Goal: Transaction & Acquisition: Purchase product/service

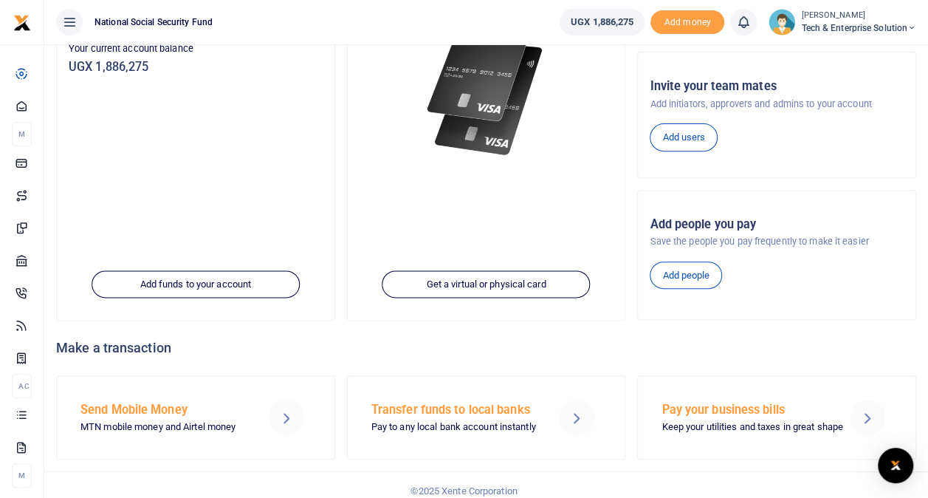
scroll to position [221, 0]
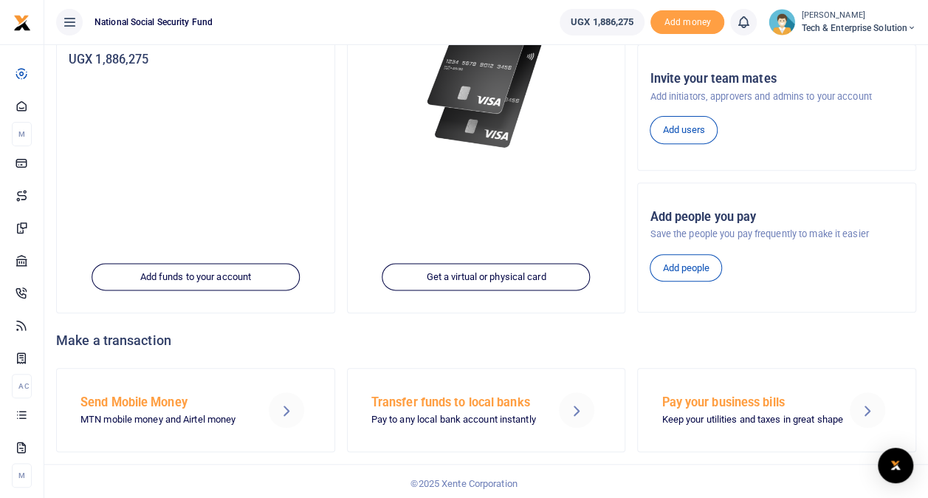
click at [143, 403] on h5 "Send Mobile Money" at bounding box center [165, 402] width 170 height 15
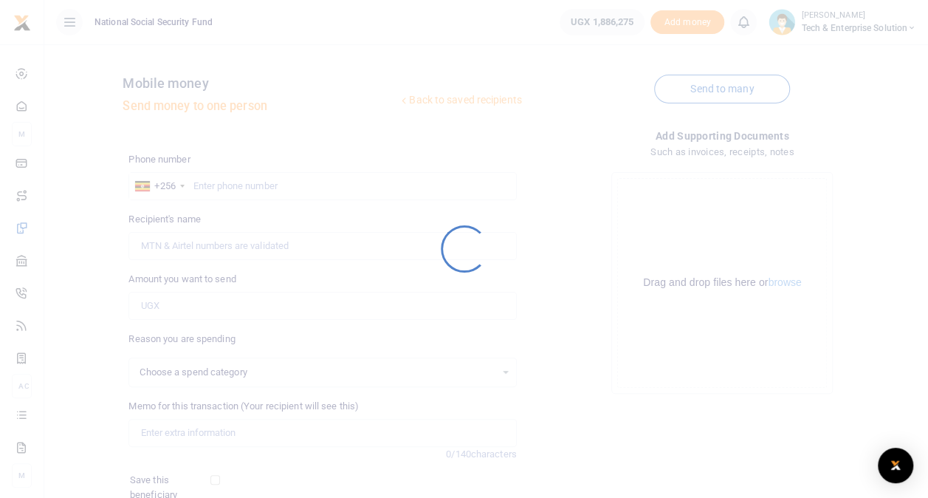
select select
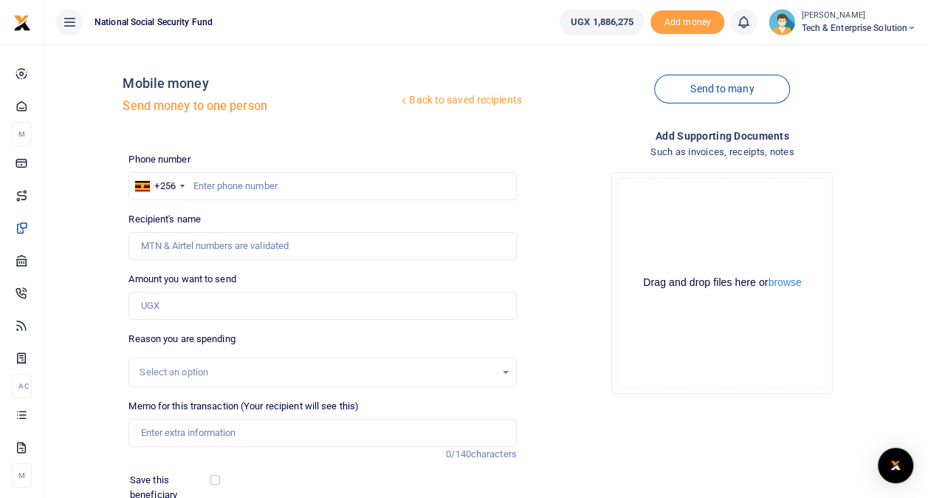
scroll to position [74, 0]
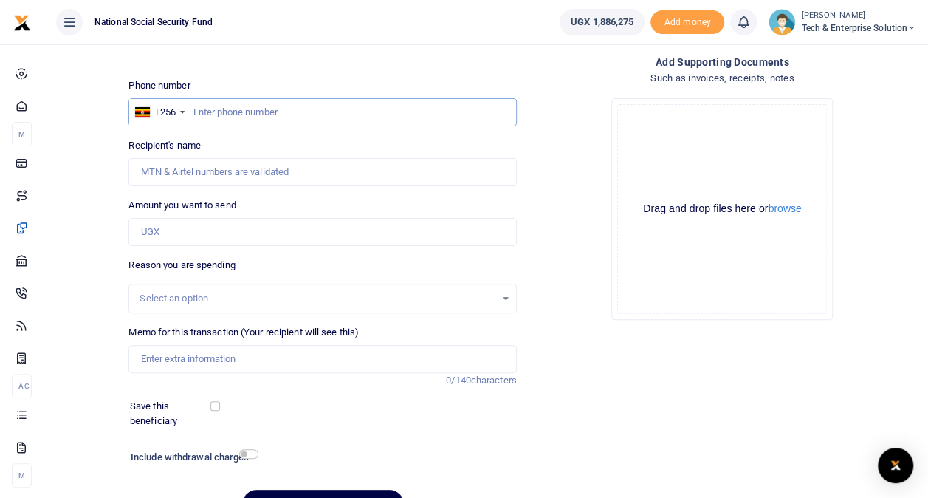
click at [213, 108] on input "text" at bounding box center [322, 112] width 388 height 28
type input "787114014"
type input "[PERSON_NAME]"
type input "787114014"
click at [176, 229] on input "Amount you want to send" at bounding box center [322, 232] width 388 height 28
